Goal: Task Accomplishment & Management: Complete application form

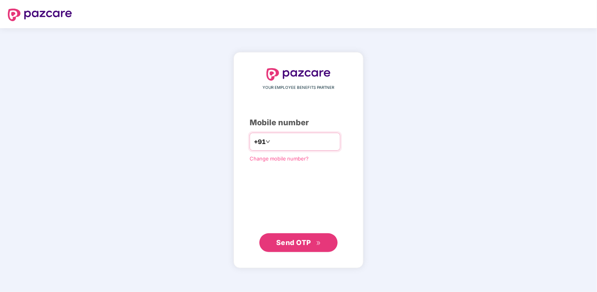
click at [286, 139] on input "number" at bounding box center [304, 141] width 64 height 13
type input "**********"
click at [290, 245] on span "Send OTP" at bounding box center [293, 242] width 35 height 8
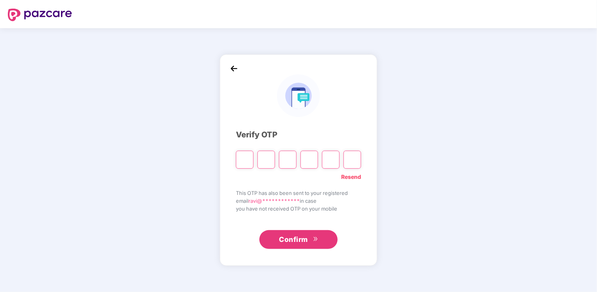
type input "*"
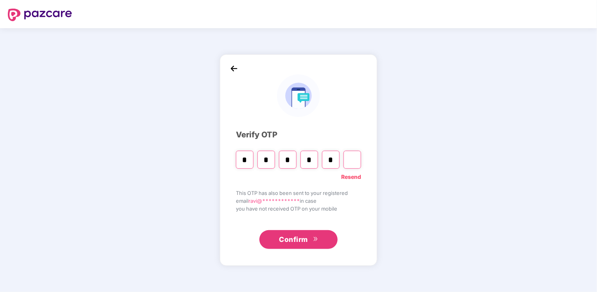
type input "*"
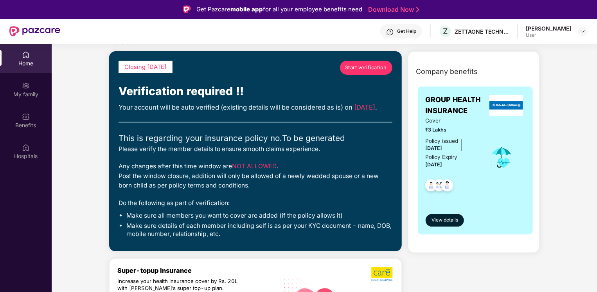
scroll to position [39, 0]
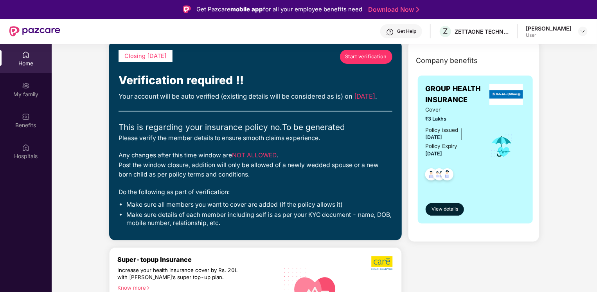
click at [355, 57] on span "Start verification" at bounding box center [366, 57] width 42 height 8
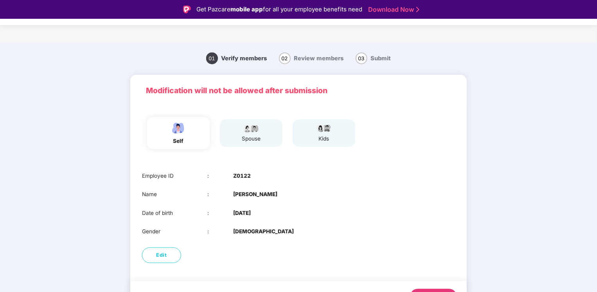
click at [249, 132] on img at bounding box center [251, 127] width 20 height 9
click at [332, 194] on div "Name : [PERSON_NAME]" at bounding box center [298, 194] width 313 height 8
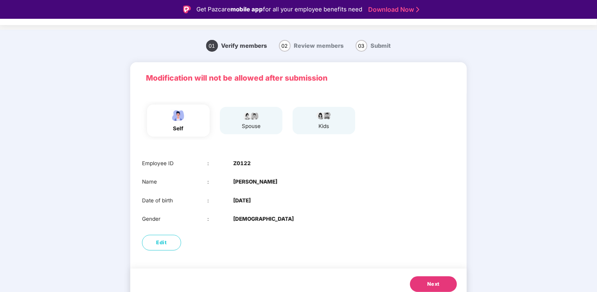
scroll to position [19, 0]
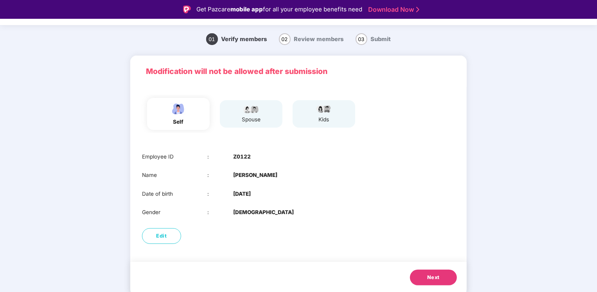
click at [437, 278] on span "Next" at bounding box center [433, 278] width 13 height 8
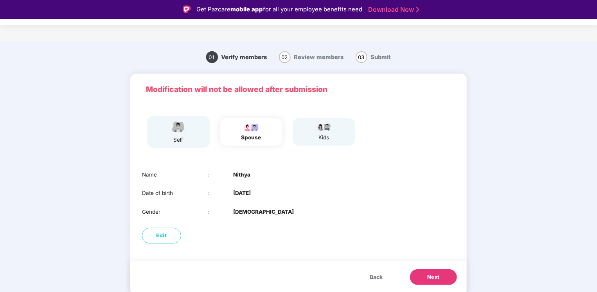
scroll to position [1, 0]
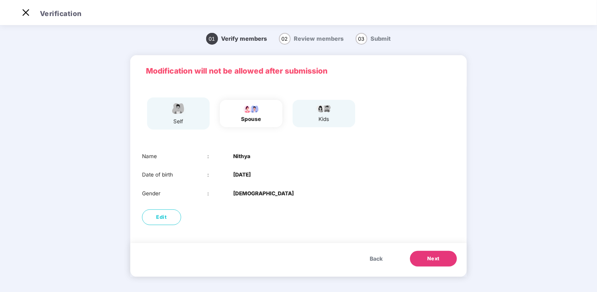
click at [427, 274] on div "Back Next" at bounding box center [298, 260] width 337 height 34
click at [432, 256] on span "Next" at bounding box center [433, 259] width 13 height 8
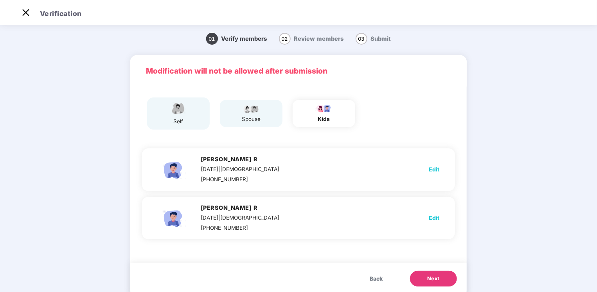
click at [432, 276] on span "Next" at bounding box center [433, 279] width 13 height 8
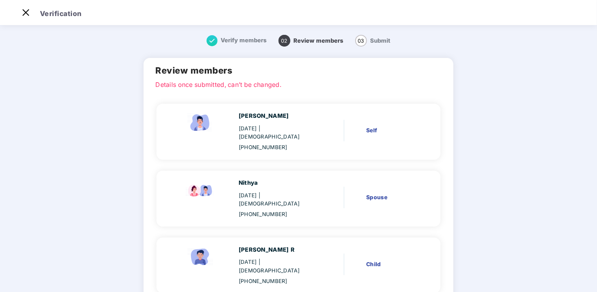
scroll to position [101, 0]
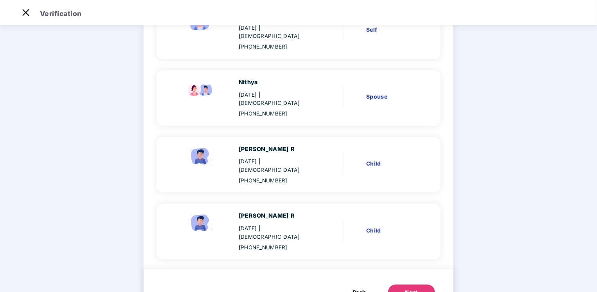
click at [416, 285] on button "Next" at bounding box center [411, 293] width 47 height 16
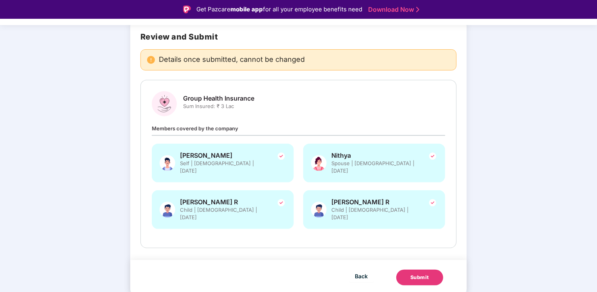
scroll to position [41, 0]
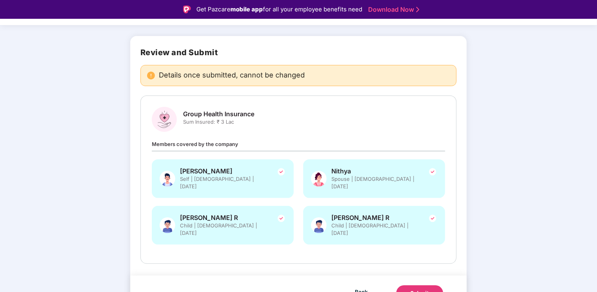
click at [414, 285] on button "Submit" at bounding box center [419, 293] width 47 height 16
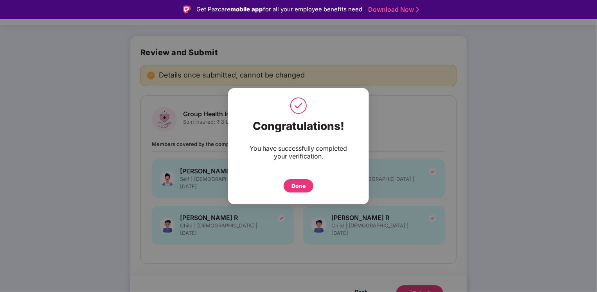
click at [302, 182] on div "Done" at bounding box center [299, 186] width 14 height 9
